Goal: Register for event/course

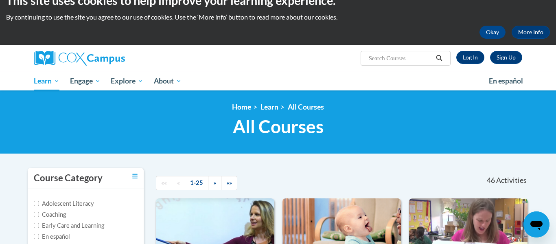
scroll to position [15, 0]
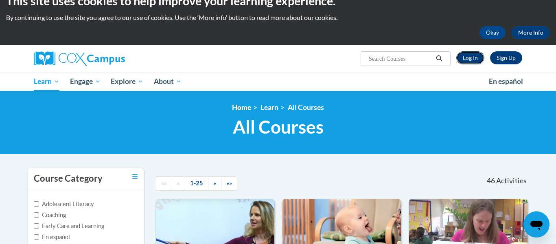
click at [469, 58] on link "Log In" at bounding box center [470, 57] width 28 height 13
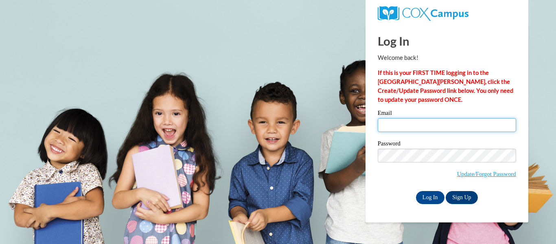
click at [423, 123] on input "Email" at bounding box center [447, 125] width 138 height 14
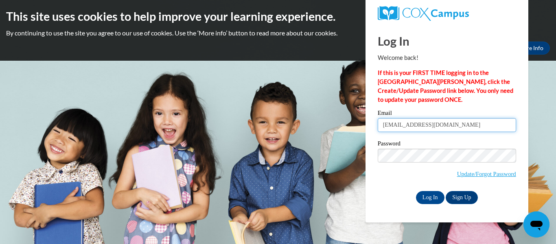
type input "Destiny122301@gmail.com"
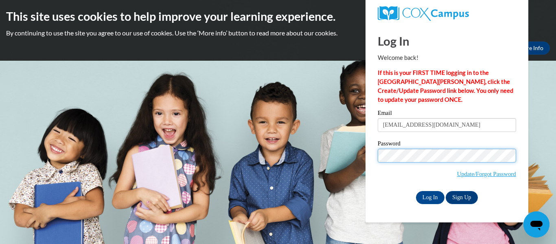
click at [416, 191] on input "Log In" at bounding box center [430, 197] width 28 height 13
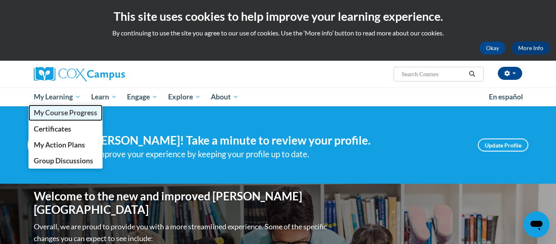
click at [76, 111] on span "My Course Progress" at bounding box center [65, 112] width 63 height 9
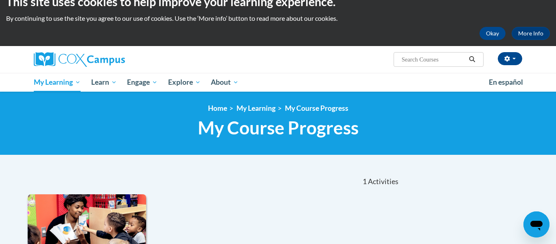
scroll to position [11, 0]
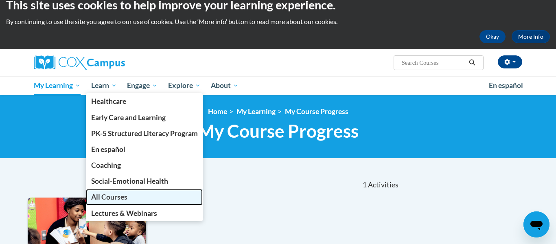
click at [112, 196] on span "All Courses" at bounding box center [109, 197] width 36 height 9
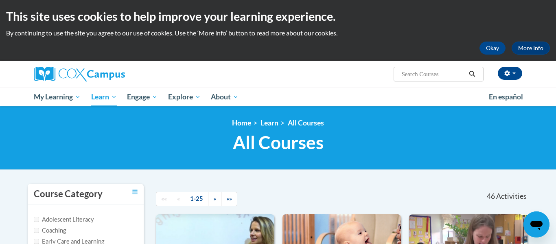
click at [426, 73] on input "Search..." at bounding box center [433, 74] width 65 height 10
type input "talk with me baby"
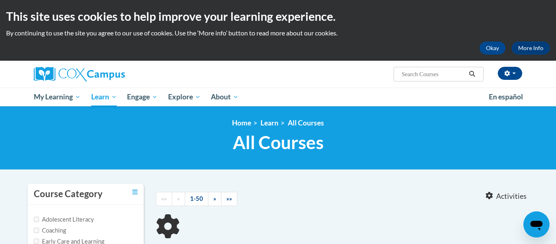
type input "talk with me baby"
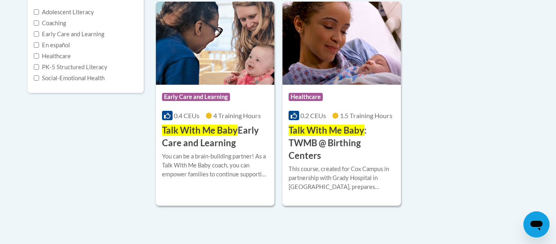
scroll to position [208, 0]
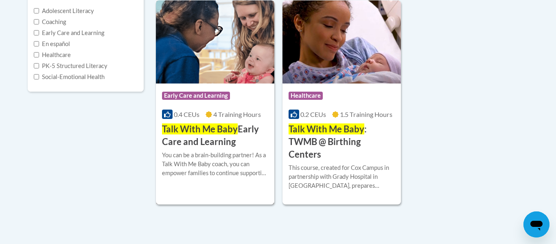
click at [204, 108] on div "Course Category: Early Care and Learning 0.4 CEUs 4 Training Hours COURSE Talk …" at bounding box center [215, 115] width 118 height 65
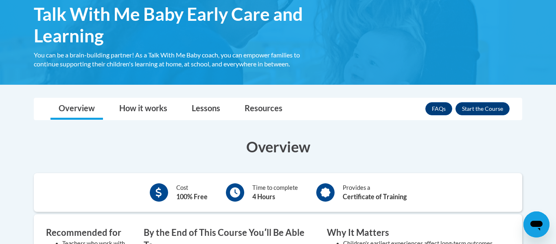
scroll to position [149, 0]
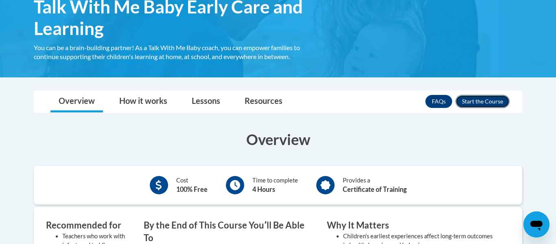
click at [477, 98] on button "Enroll" at bounding box center [482, 101] width 54 height 13
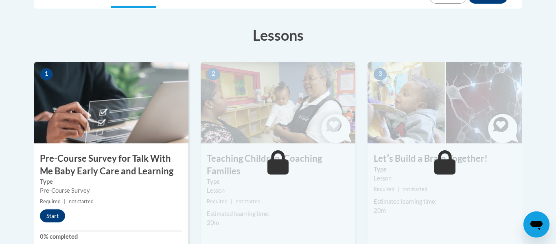
scroll to position [212, 0]
click at [54, 217] on button "Start" at bounding box center [52, 215] width 25 height 13
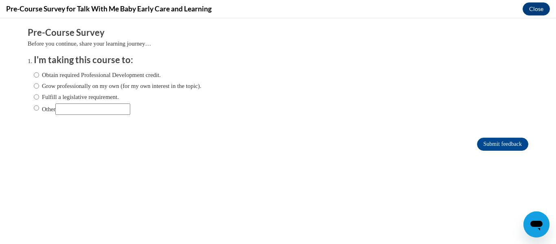
scroll to position [0, 0]
click at [38, 74] on input "Obtain required Professional Development credit." at bounding box center [36, 74] width 5 height 9
radio input "true"
click at [504, 143] on input "Submit feedback" at bounding box center [502, 144] width 51 height 13
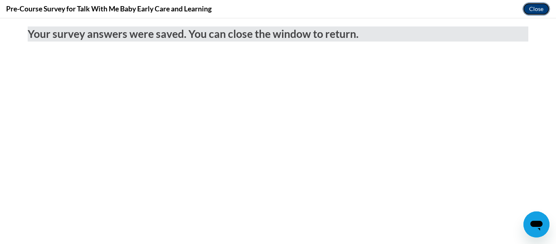
click at [536, 8] on button "Close" at bounding box center [536, 8] width 27 height 13
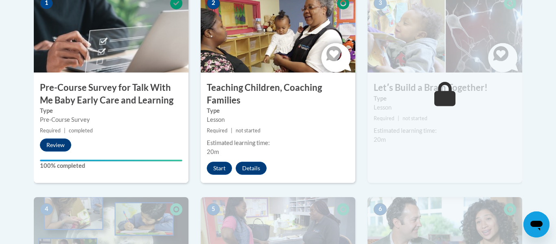
scroll to position [283, 0]
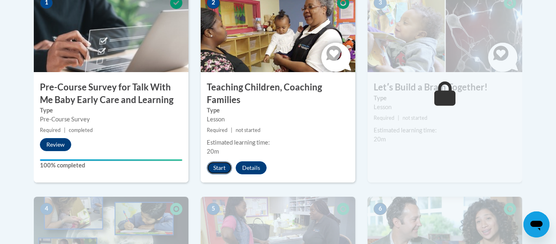
click at [213, 168] on button "Start" at bounding box center [219, 167] width 25 height 13
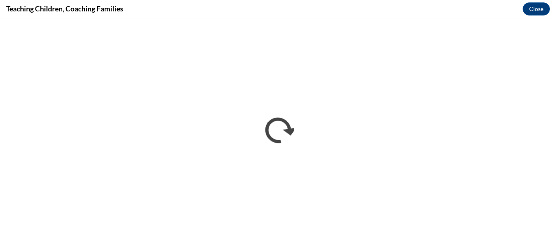
scroll to position [0, 0]
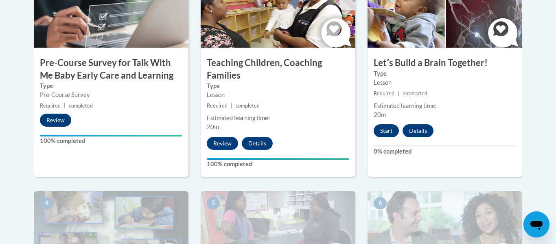
scroll to position [307, 0]
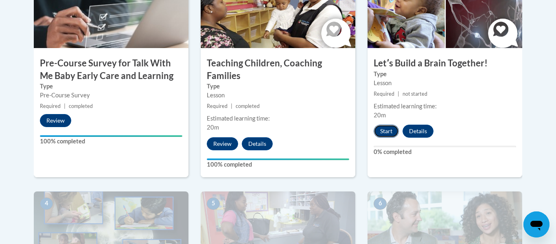
click at [387, 129] on button "Start" at bounding box center [386, 131] width 25 height 13
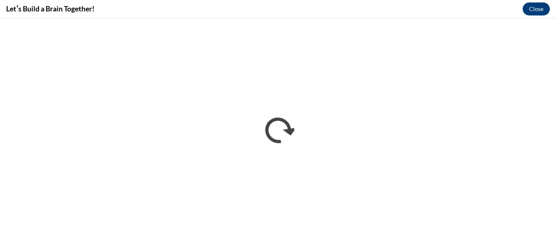
scroll to position [0, 0]
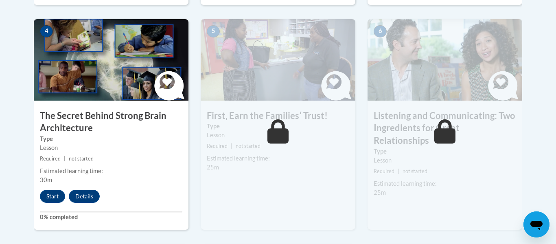
scroll to position [477, 0]
